Goal: Information Seeking & Learning: Learn about a topic

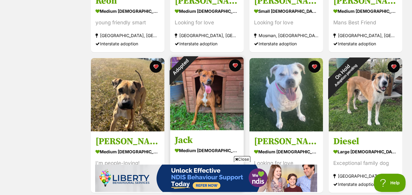
scroll to position [341, 0]
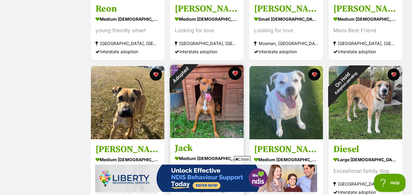
click at [234, 73] on button "favourite" at bounding box center [234, 73] width 13 height 13
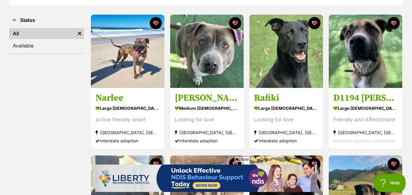
scroll to position [66, 0]
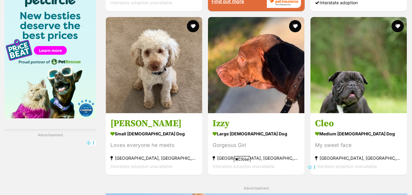
scroll to position [976, 0]
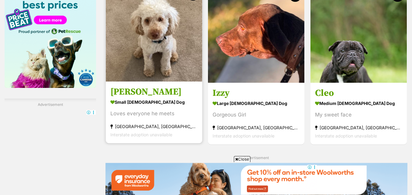
click at [164, 77] on img at bounding box center [154, 33] width 96 height 96
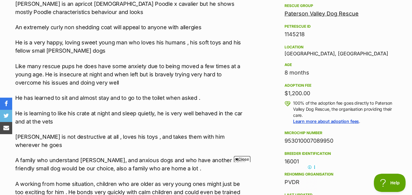
scroll to position [396, 0]
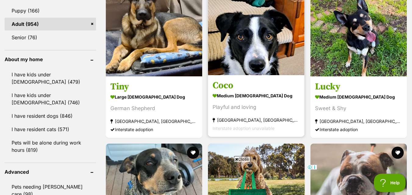
scroll to position [640, 0]
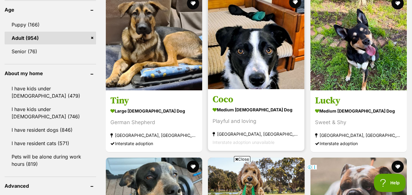
click at [256, 53] on img at bounding box center [256, 41] width 96 height 96
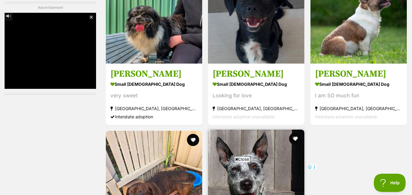
scroll to position [1220, 0]
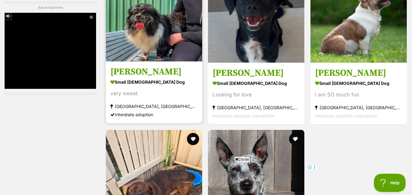
click at [185, 20] on img at bounding box center [154, 13] width 96 height 96
